Goal: Information Seeking & Learning: Check status

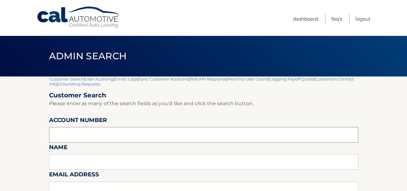
click at [75, 135] on input "text" at bounding box center [203, 135] width 309 height 16
paste input "44456011224"
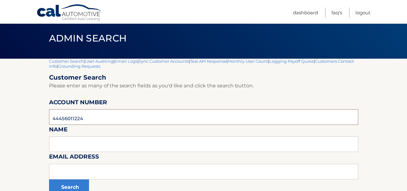
scroll to position [77, 0]
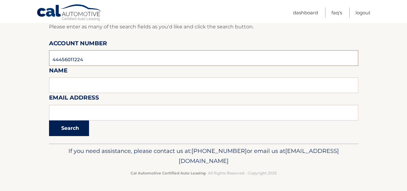
type input "44456011224"
click at [71, 126] on button "Search" at bounding box center [69, 128] width 40 height 16
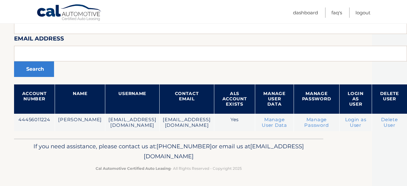
scroll to position [136, 73]
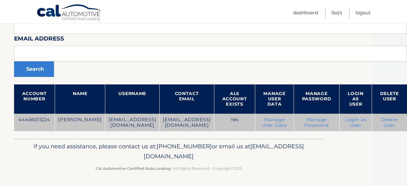
click at [362, 117] on link "Login as User" at bounding box center [355, 122] width 21 height 11
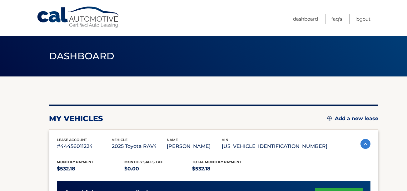
scroll to position [187, 0]
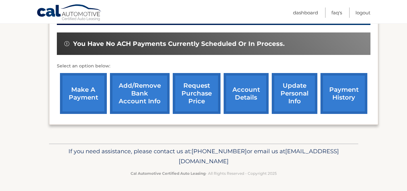
click at [86, 93] on link "make a payment" at bounding box center [83, 93] width 47 height 41
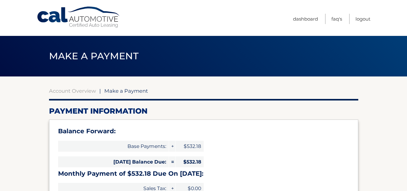
select select "MTc1M2QyMzgtMTkwNS00Njc1LTllZGQtNmU5MjI4ZTczZmMy"
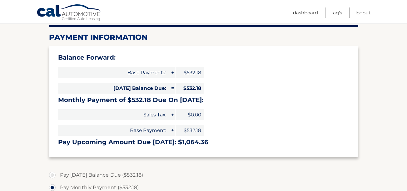
scroll to position [62, 0]
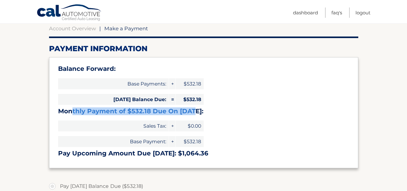
drag, startPoint x: 72, startPoint y: 111, endPoint x: 191, endPoint y: 113, distance: 119.3
click at [191, 113] on h3 "Monthly Payment of $532.18 Due On Oct 25:" at bounding box center [203, 111] width 291 height 8
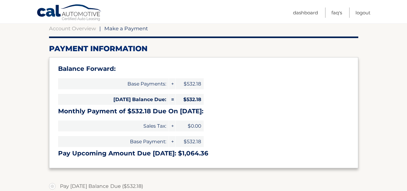
click at [93, 116] on div "Balance Forward: Base Payments: + $532.18 Today's Balance Due: = $532.18 Monthl…" at bounding box center [203, 112] width 309 height 111
drag, startPoint x: 143, startPoint y: 112, endPoint x: 162, endPoint y: 113, distance: 19.7
click at [162, 113] on h3 "Monthly Payment of $532.18 Due On Oct 25:" at bounding box center [203, 111] width 291 height 8
drag, startPoint x: 162, startPoint y: 113, endPoint x: 137, endPoint y: 116, distance: 25.1
click at [137, 116] on div "Balance Forward: Base Payments: + $532.18 Today's Balance Due: = $532.18 Monthl…" at bounding box center [203, 112] width 309 height 111
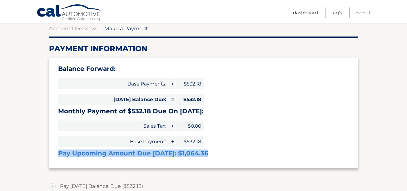
drag, startPoint x: 57, startPoint y: 154, endPoint x: 210, endPoint y: 152, distance: 152.7
click at [210, 152] on div "Balance Forward: Base Payments: + $532.18 Today's Balance Due: = $532.18 Monthl…" at bounding box center [203, 112] width 309 height 111
drag, startPoint x: 210, startPoint y: 152, endPoint x: 160, endPoint y: 157, distance: 49.9
click at [160, 157] on h3 "Pay Upcoming Amount Due Oct 25: $1,064.36" at bounding box center [203, 154] width 291 height 8
drag, startPoint x: 108, startPoint y: 153, endPoint x: 201, endPoint y: 156, distance: 93.4
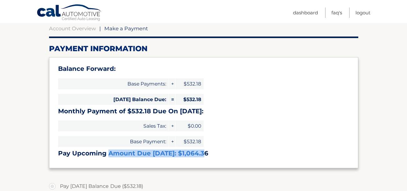
click at [201, 156] on h3 "Pay Upcoming Amount Due Oct 25: $1,064.36" at bounding box center [203, 154] width 291 height 8
click at [307, 14] on link "Dashboard" at bounding box center [305, 12] width 25 height 10
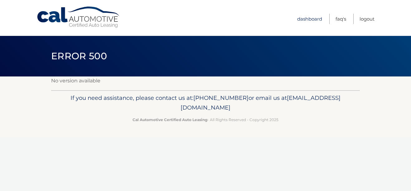
click at [304, 20] on link "Dashboard" at bounding box center [309, 19] width 25 height 10
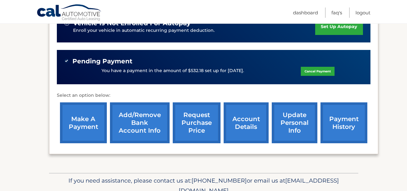
scroll to position [156, 0]
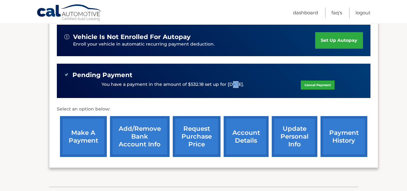
drag, startPoint x: 232, startPoint y: 84, endPoint x: 227, endPoint y: 84, distance: 5.0
click at [227, 84] on p "You have a payment in the amount of $532.18 set up for 9/25/2025." at bounding box center [172, 84] width 142 height 7
click at [244, 132] on link "account details" at bounding box center [246, 136] width 45 height 41
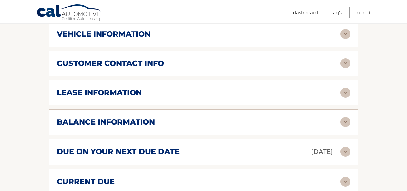
scroll to position [375, 0]
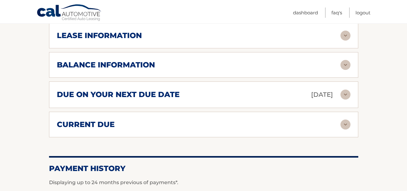
click at [141, 95] on h2 "due on your next due date" at bounding box center [118, 94] width 123 height 9
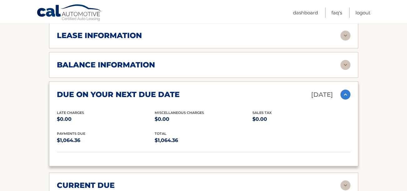
click at [127, 66] on h2 "balance information" at bounding box center [106, 64] width 98 height 9
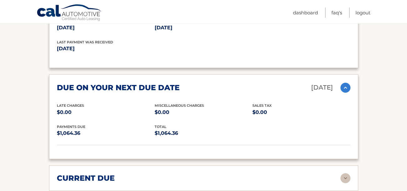
scroll to position [499, 0]
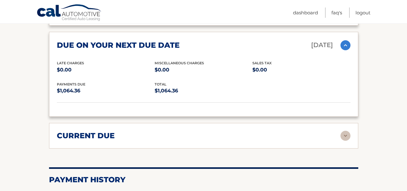
click at [106, 138] on h2 "current due" at bounding box center [86, 135] width 58 height 9
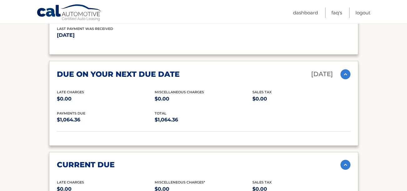
scroll to position [468, 0]
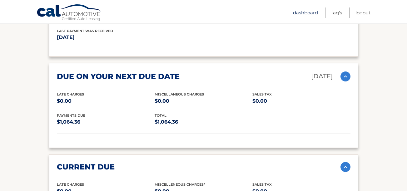
click at [307, 12] on link "Dashboard" at bounding box center [305, 12] width 25 height 10
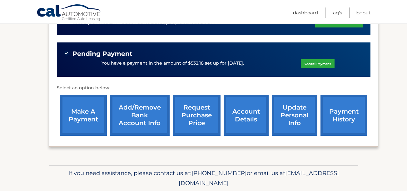
scroll to position [199, 0]
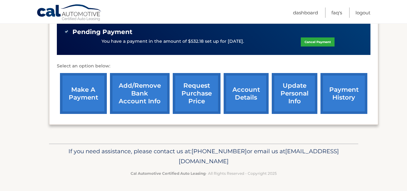
click at [245, 93] on link "account details" at bounding box center [246, 93] width 45 height 41
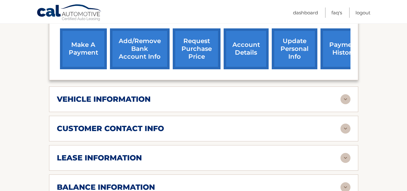
scroll to position [343, 0]
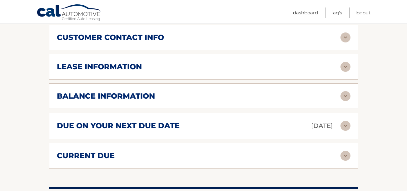
click at [148, 156] on div "current due" at bounding box center [198, 155] width 283 height 9
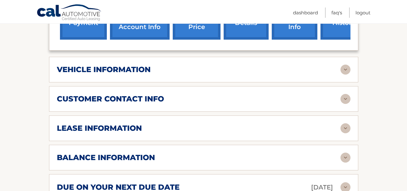
scroll to position [282, 0]
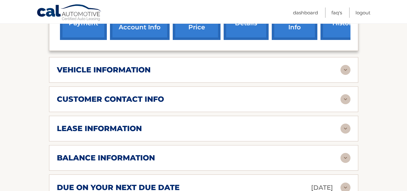
click at [138, 96] on h2 "customer contact info" at bounding box center [110, 99] width 107 height 9
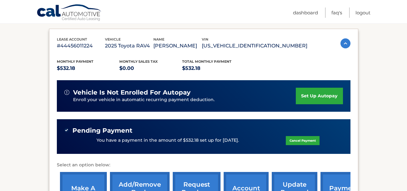
scroll to position [94, 0]
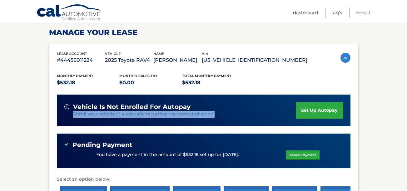
drag, startPoint x: 213, startPoint y: 116, endPoint x: 65, endPoint y: 115, distance: 147.3
click at [65, 115] on div "vehicle is not enrolled for autopay Enroll your vehicle in automatic recurring …" at bounding box center [180, 110] width 232 height 15
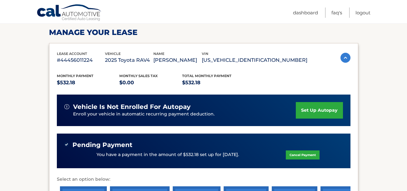
drag, startPoint x: 65, startPoint y: 115, endPoint x: 43, endPoint y: 116, distance: 22.5
click at [52, 147] on div "lease account #44456011224 vehicle 2025 Toyota RAV4 name MARIA PEREZ JIMENEZ vi…" at bounding box center [203, 140] width 309 height 195
click at [308, 13] on link "Dashboard" at bounding box center [305, 12] width 25 height 10
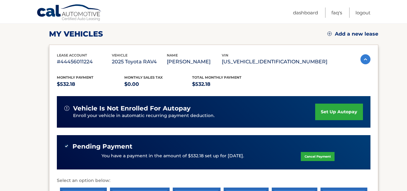
scroll to position [74, 0]
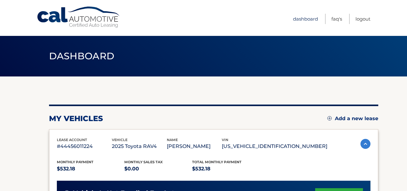
click at [309, 18] on link "Dashboard" at bounding box center [305, 19] width 25 height 10
click at [364, 19] on link "Logout" at bounding box center [362, 19] width 15 height 10
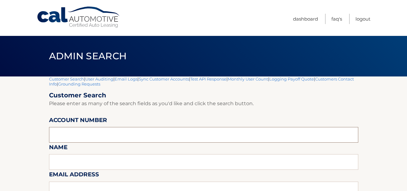
paste input "44456004030"
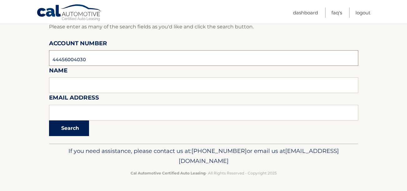
type input "44456004030"
click at [73, 131] on button "Search" at bounding box center [69, 128] width 40 height 16
